Goal: Task Accomplishment & Management: Use online tool/utility

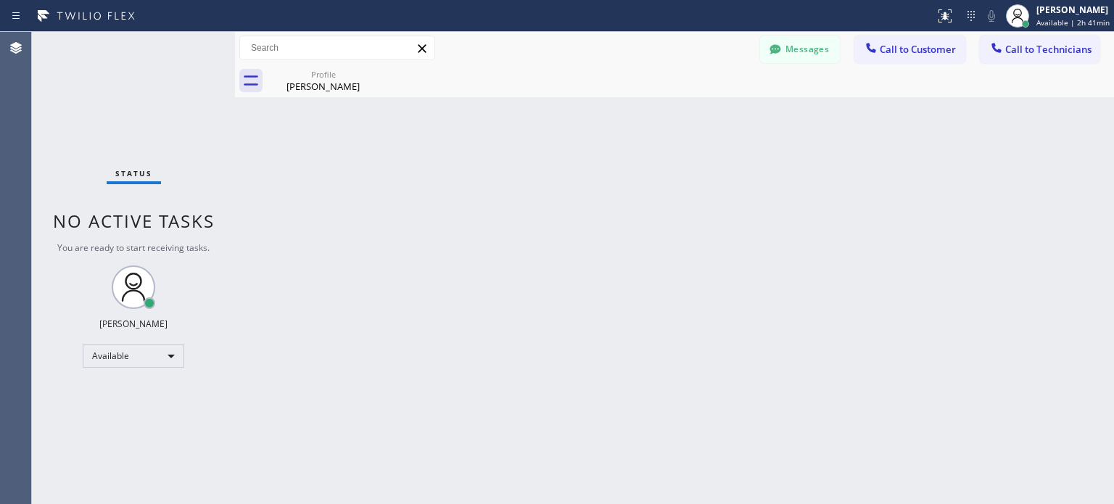
click at [964, 22] on icon at bounding box center [971, 15] width 17 height 17
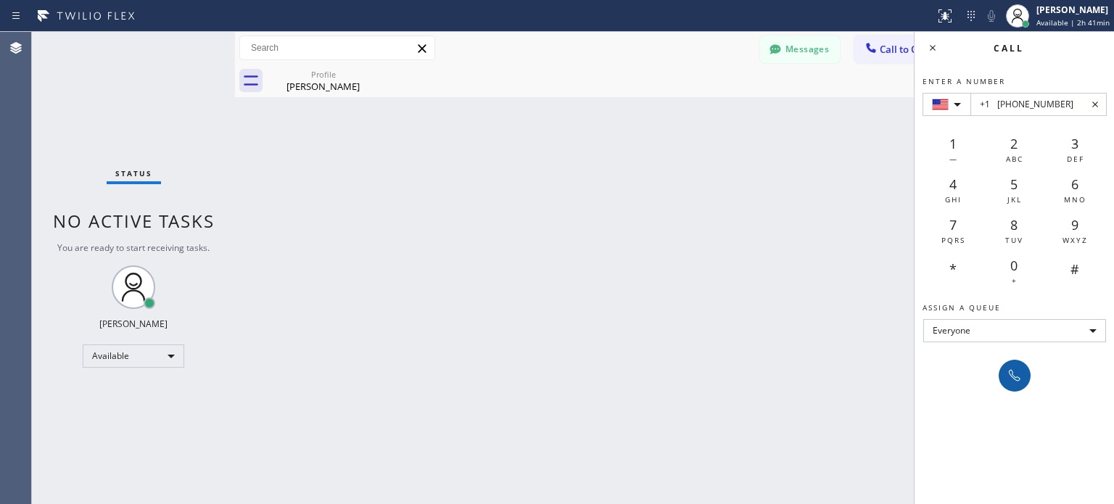
type input "+1 [PHONE_NUMBER]"
click at [1006, 382] on icon at bounding box center [1014, 375] width 17 height 17
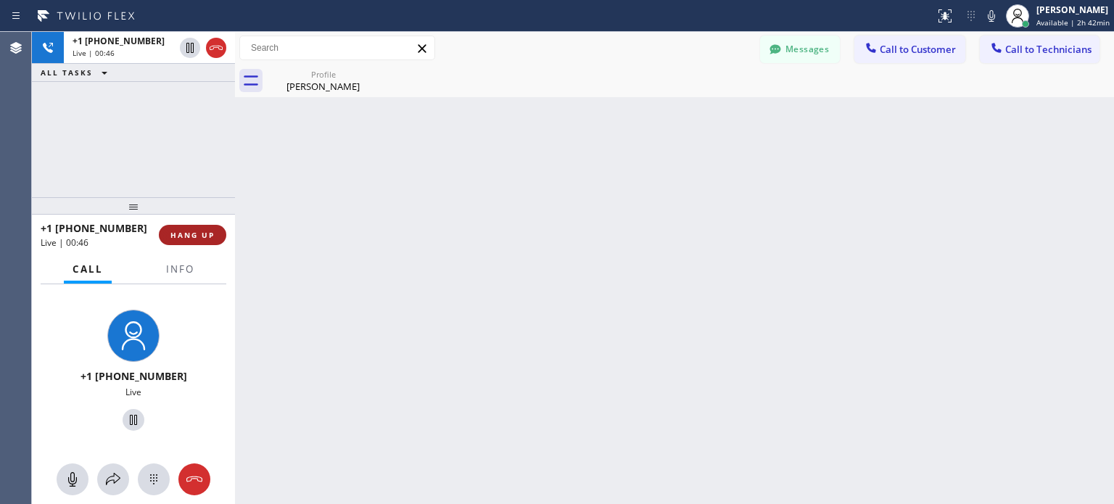
click at [217, 237] on button "HANG UP" at bounding box center [192, 235] width 67 height 20
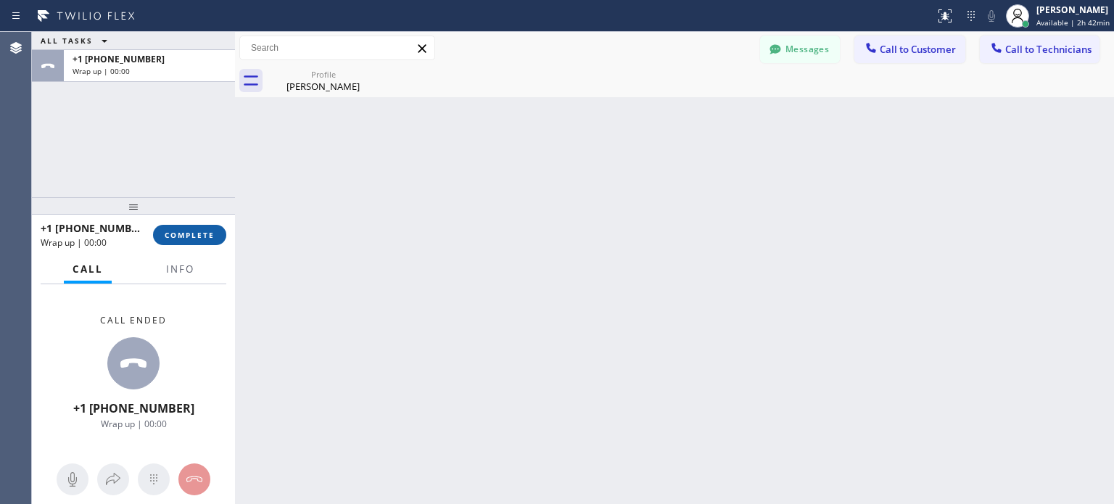
drag, startPoint x: 197, startPoint y: 234, endPoint x: 409, endPoint y: 17, distance: 303.7
click at [197, 234] on span "COMPLETE" at bounding box center [190, 235] width 50 height 10
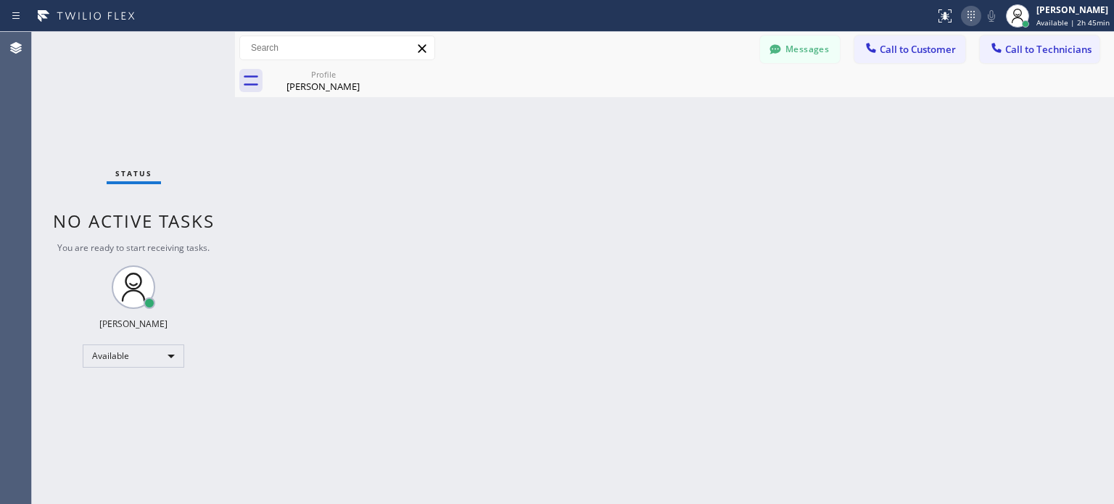
click at [964, 17] on icon at bounding box center [971, 15] width 17 height 17
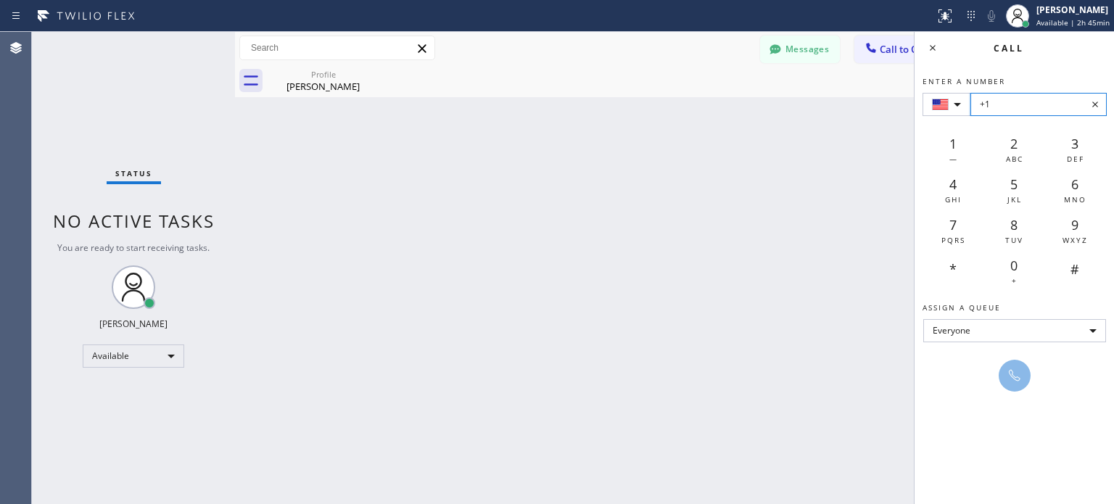
drag, startPoint x: 995, startPoint y: 91, endPoint x: 1010, endPoint y: 100, distance: 17.3
paste input "[PHONE_NUMBER]"
type input "[PHONE_NUMBER]"
click at [1008, 371] on icon at bounding box center [1014, 375] width 17 height 17
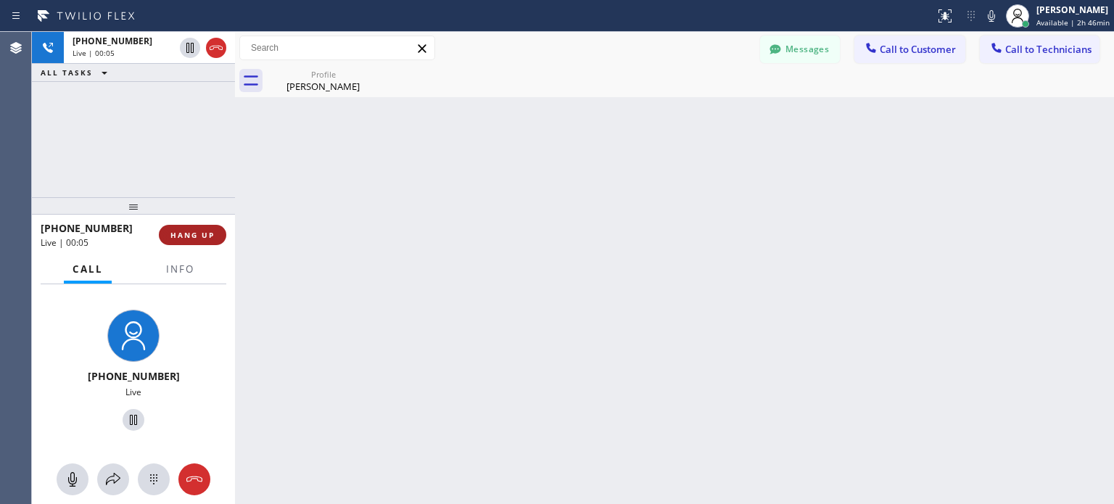
click at [198, 239] on span "HANG UP" at bounding box center [192, 235] width 44 height 10
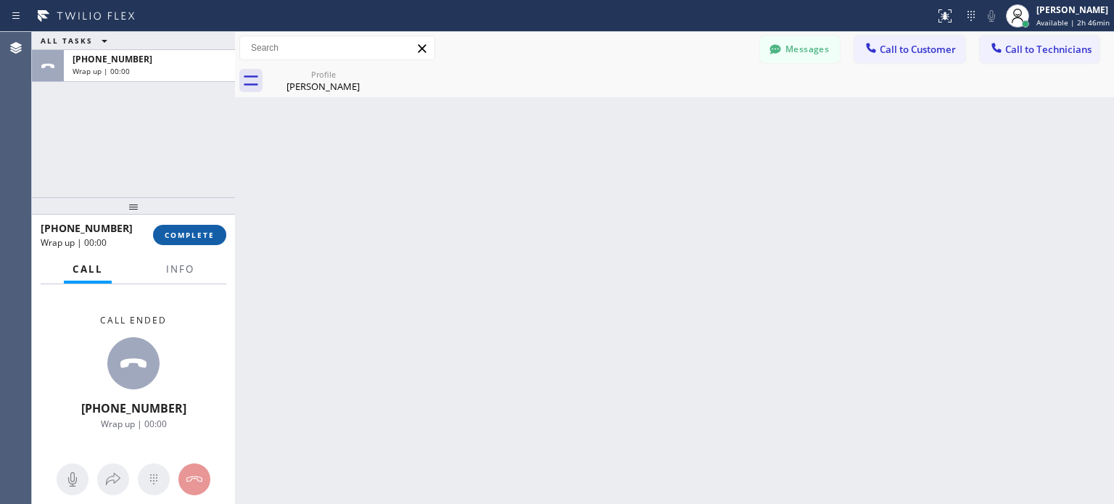
drag, startPoint x: 206, startPoint y: 237, endPoint x: 210, endPoint y: 200, distance: 37.9
click at [207, 237] on span "COMPLETE" at bounding box center [190, 235] width 50 height 10
